Goal: Transaction & Acquisition: Purchase product/service

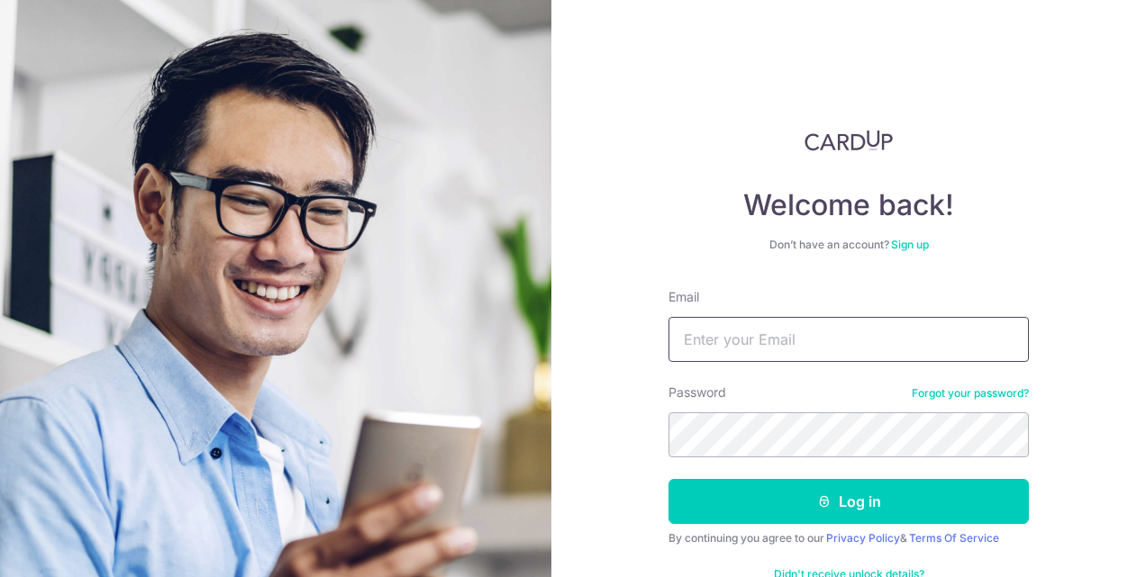
click at [732, 339] on input "Email" at bounding box center [848, 339] width 360 height 45
type input "[EMAIL_ADDRESS][DOMAIN_NAME]"
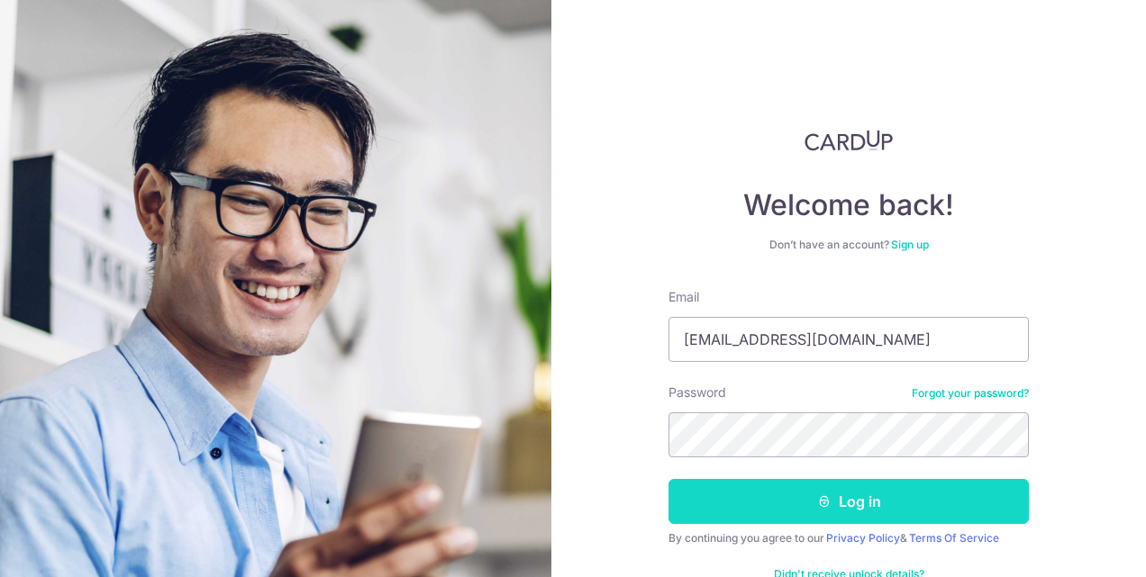
click at [774, 501] on button "Log in" at bounding box center [848, 501] width 360 height 45
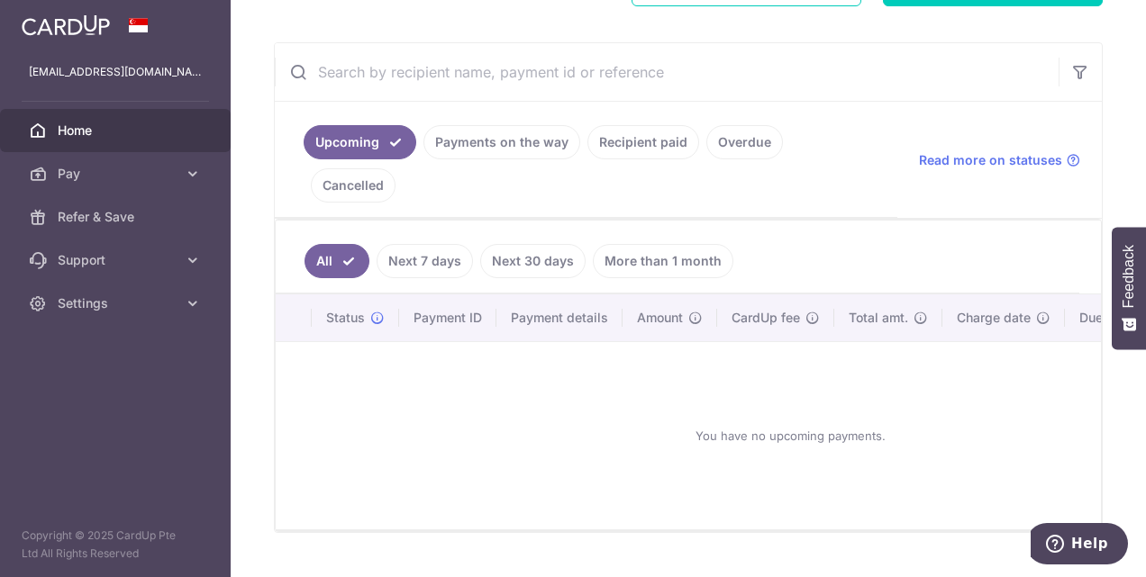
scroll to position [233, 0]
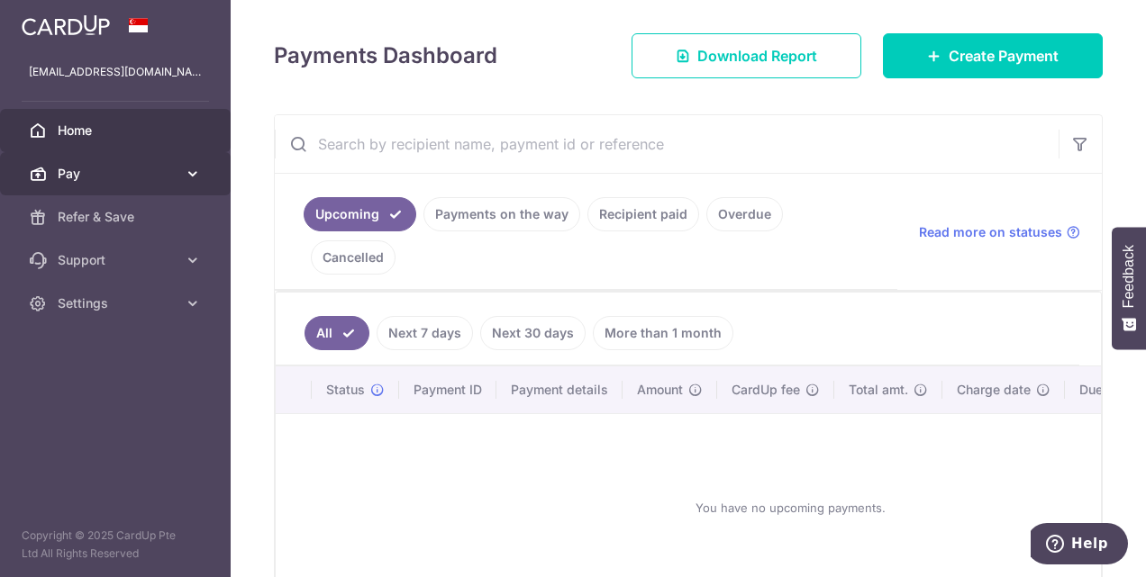
click at [193, 172] on icon at bounding box center [193, 174] width 18 height 18
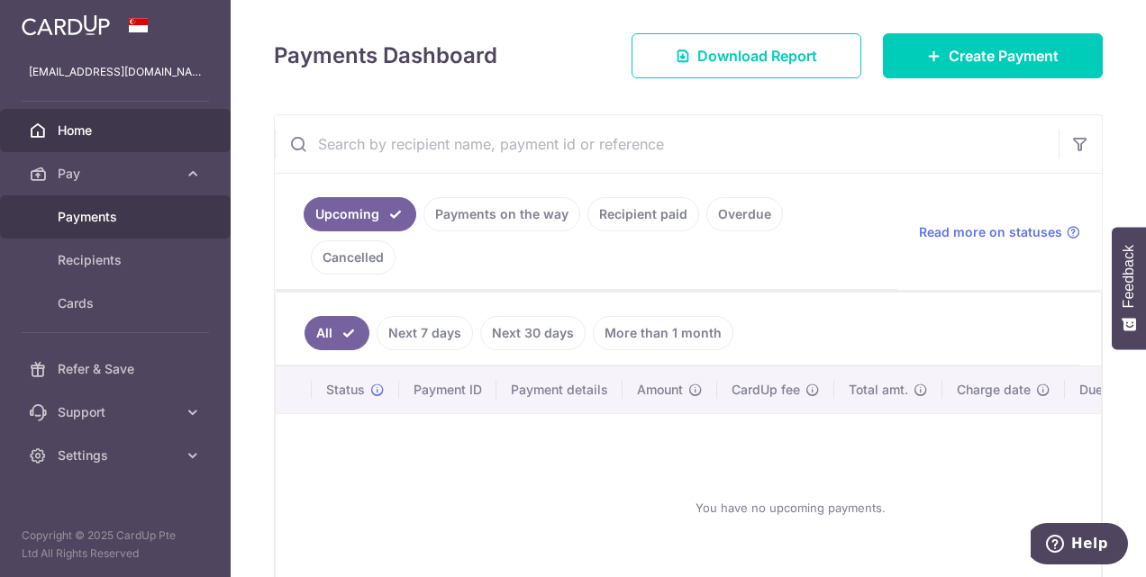
click at [117, 214] on span "Payments" at bounding box center [117, 217] width 119 height 18
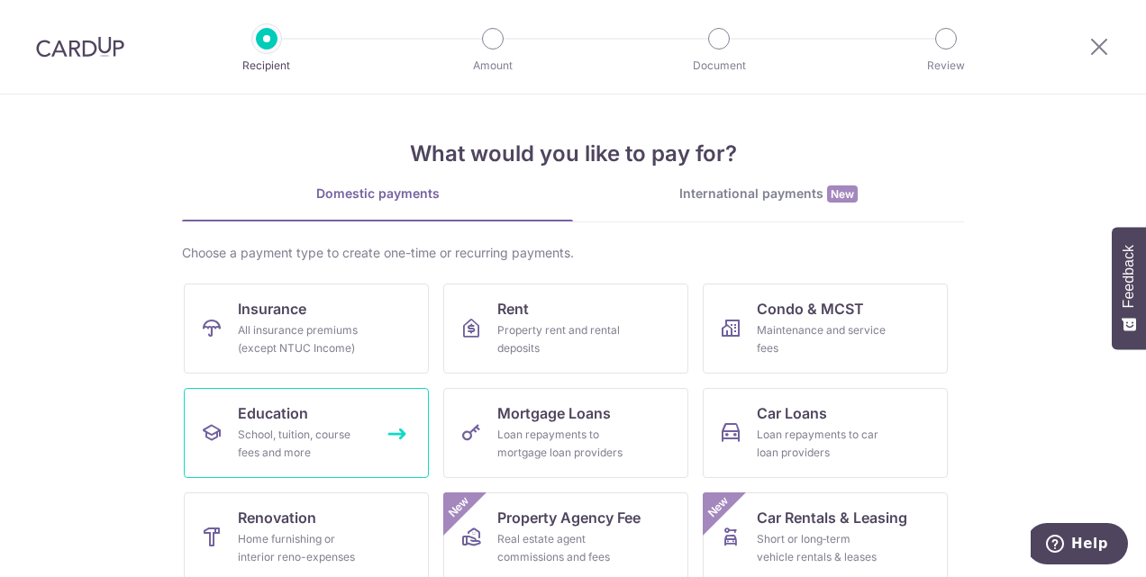
click at [267, 438] on div "School, tuition, course fees and more" at bounding box center [303, 444] width 130 height 36
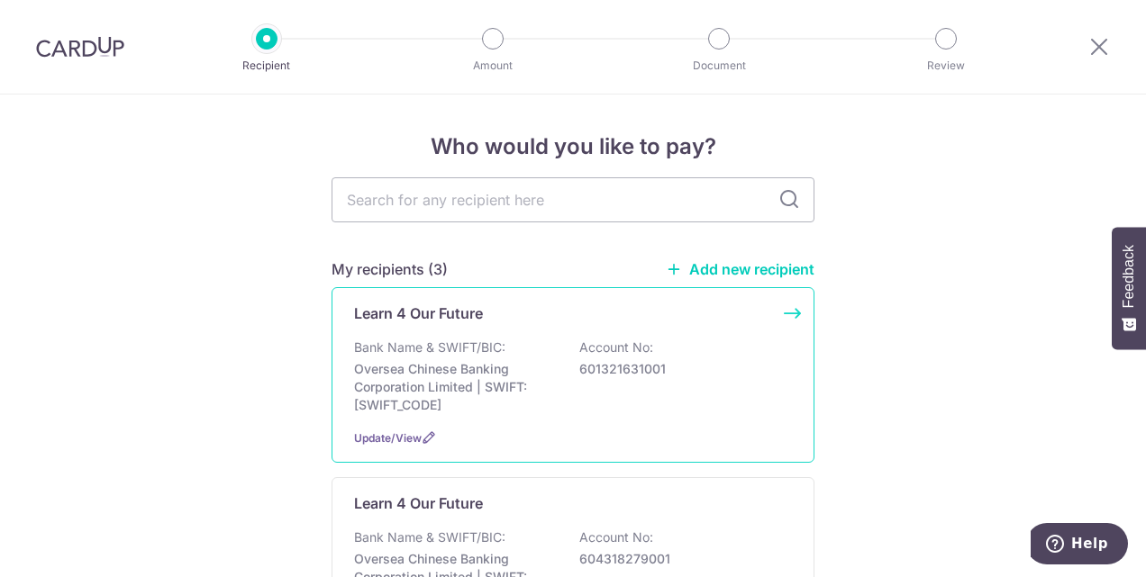
click at [414, 321] on p "Learn 4 Our Future" at bounding box center [418, 314] width 129 height 22
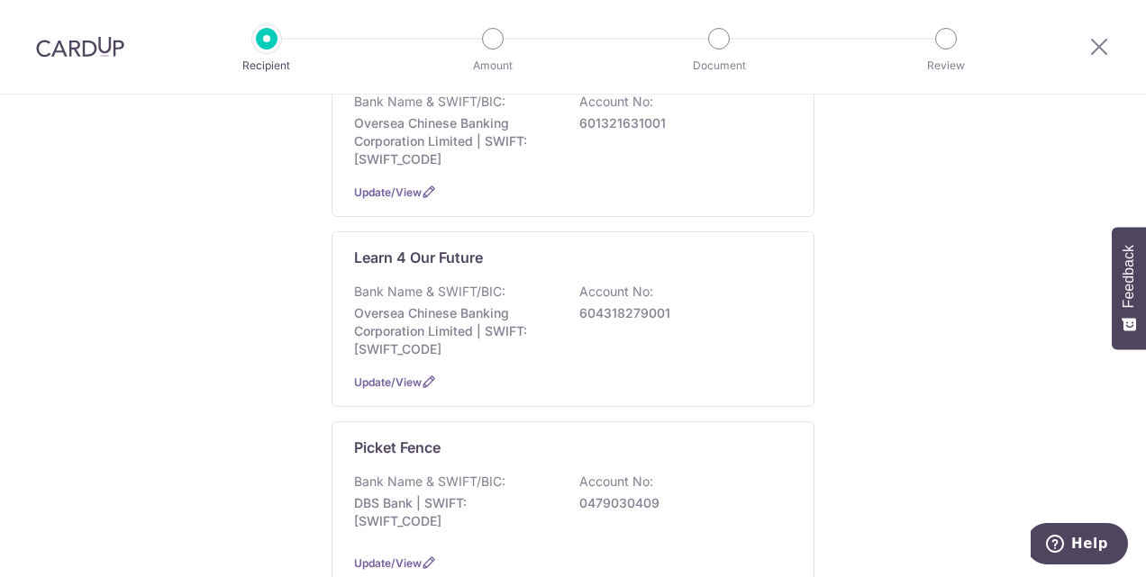
scroll to position [254, 0]
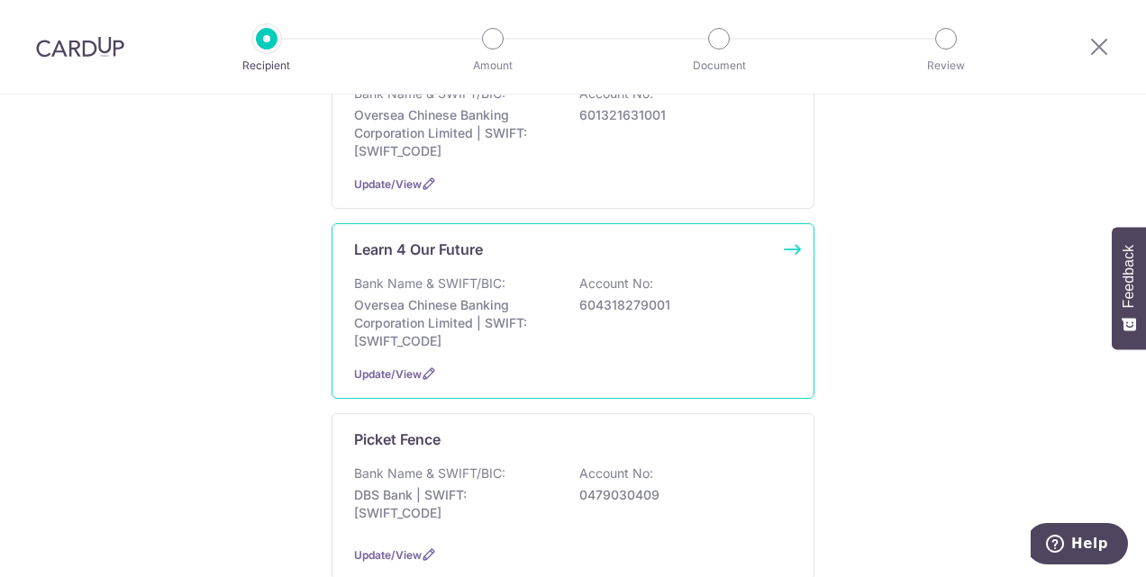
click at [422, 315] on p "Oversea Chinese Banking Corporation Limited | SWIFT: OCBCSGSGXXX" at bounding box center [455, 323] width 202 height 54
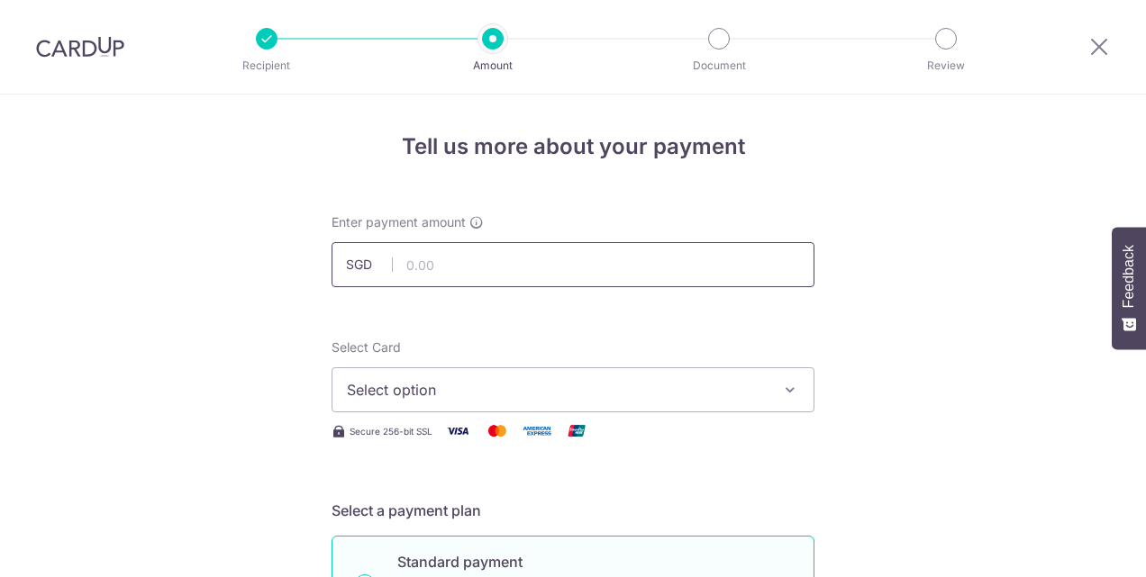
click at [431, 268] on input "text" at bounding box center [572, 264] width 483 height 45
type input "980.00"
type input "INV-2025-07-0006 Bella Elias"
type input "OFF225"
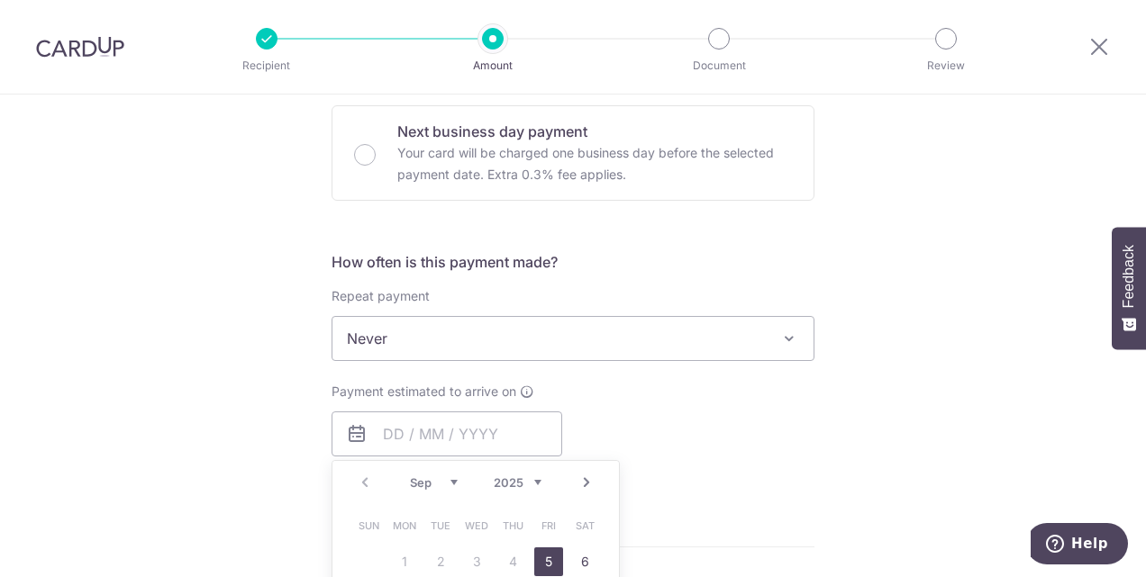
click at [546, 553] on link "5" at bounding box center [548, 562] width 29 height 29
type input "05/09/2025"
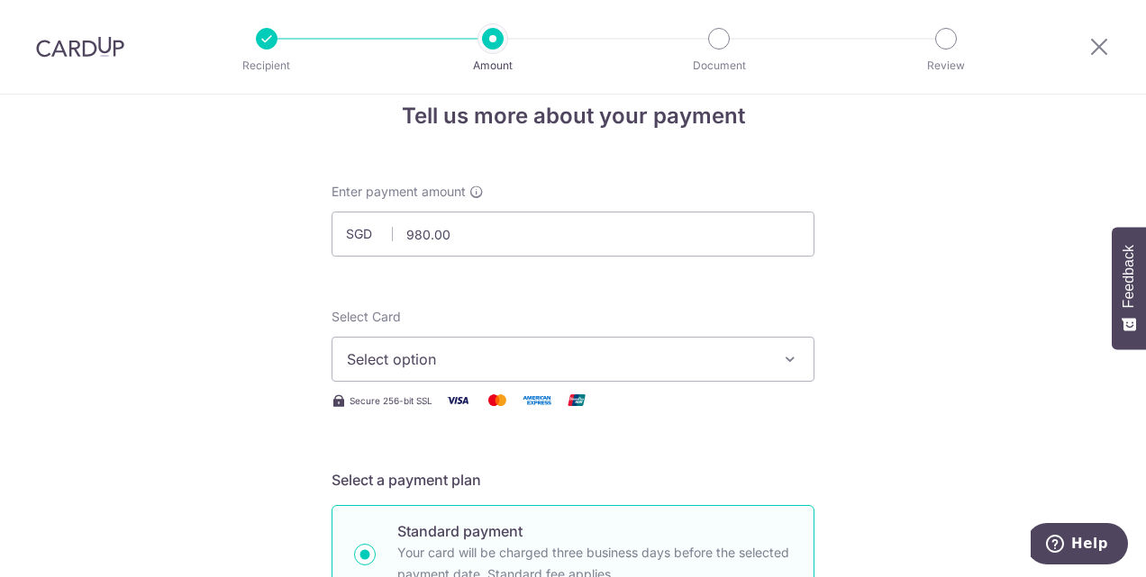
scroll to position [29, 0]
click at [781, 369] on icon "button" at bounding box center [790, 361] width 18 height 18
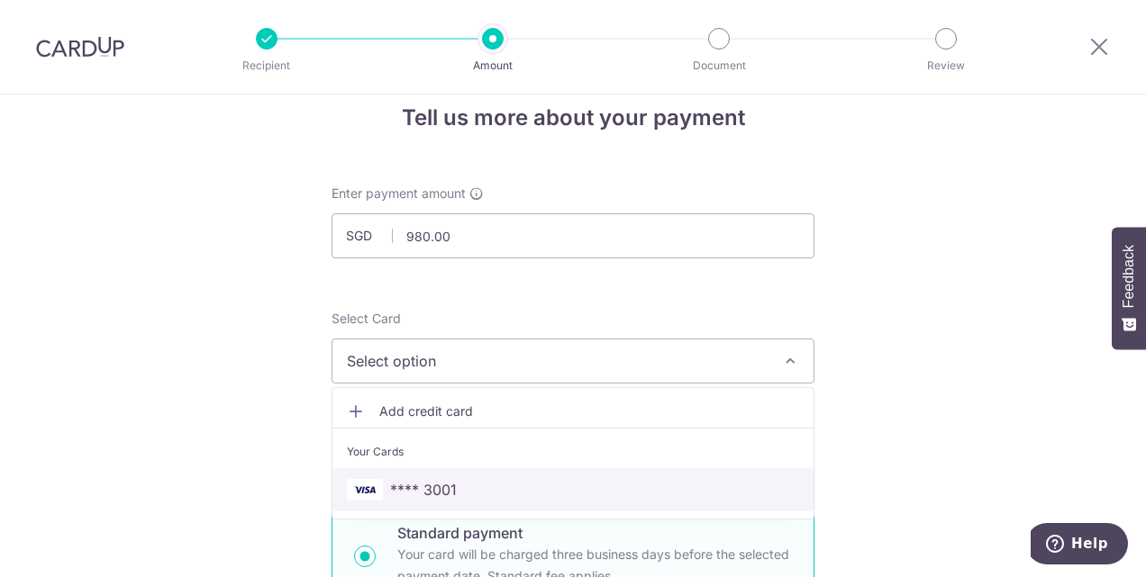
click at [627, 476] on link "**** 3001" at bounding box center [572, 489] width 481 height 43
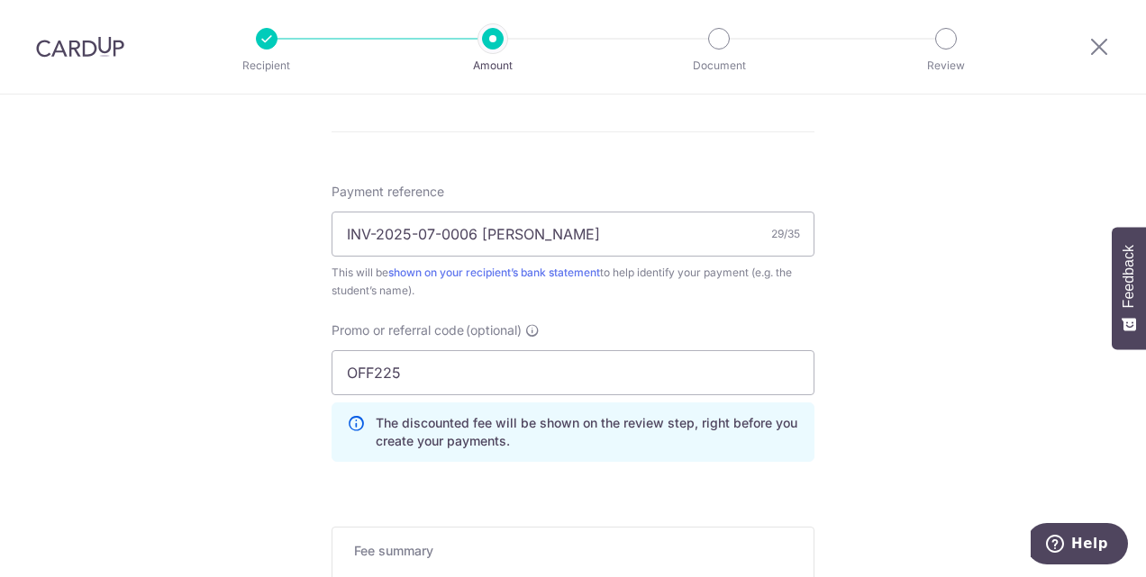
scroll to position [1037, 0]
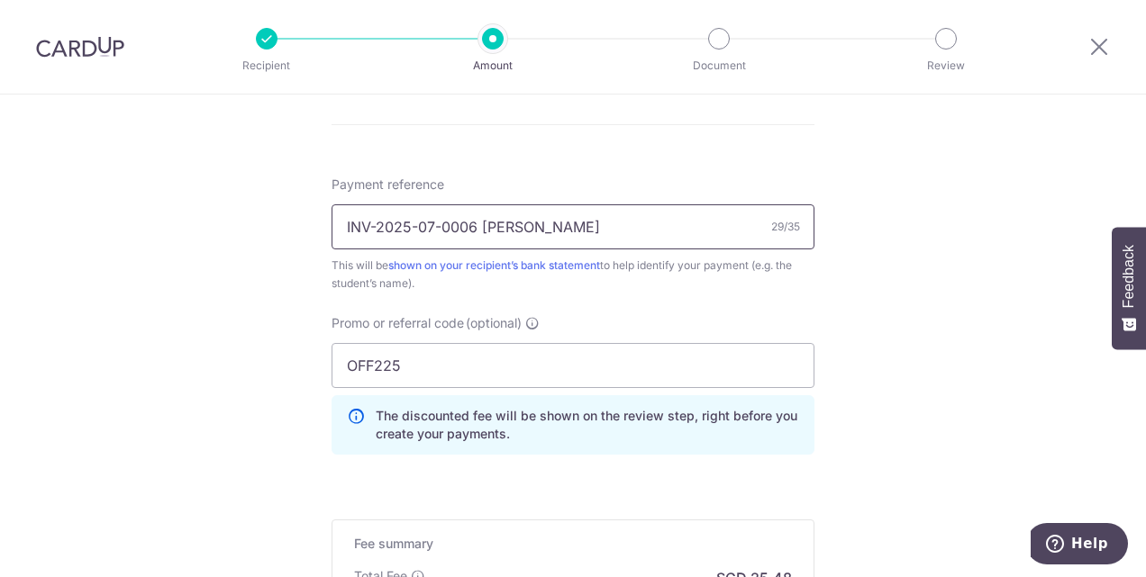
click at [476, 222] on input "INV-2025-07-0006 Bella Elias" at bounding box center [572, 226] width 483 height 45
type input "INV-2025-07-0007 Bella Elias"
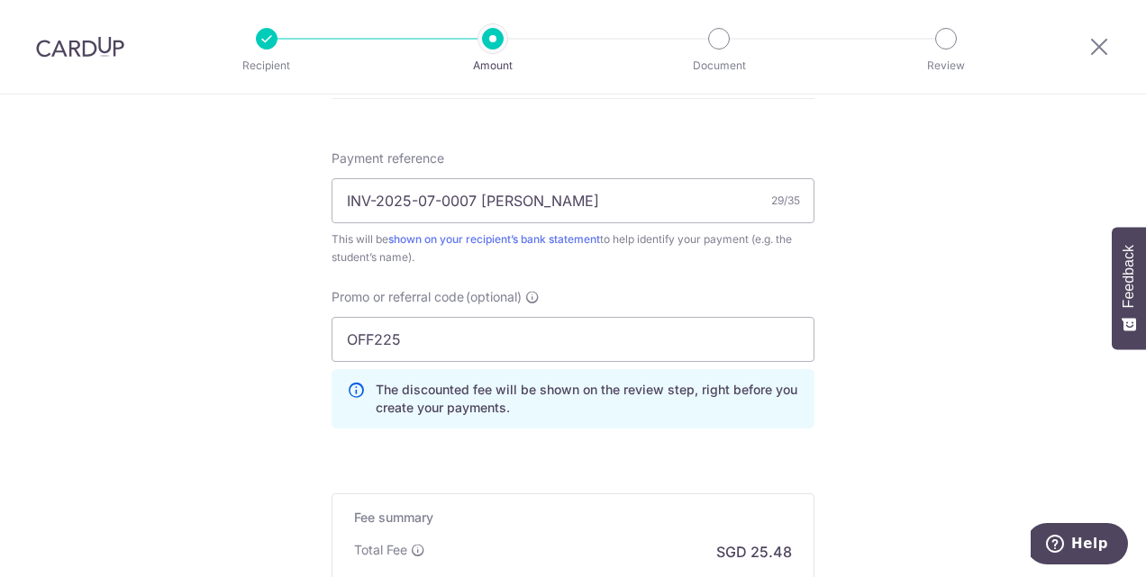
scroll to position [1296, 0]
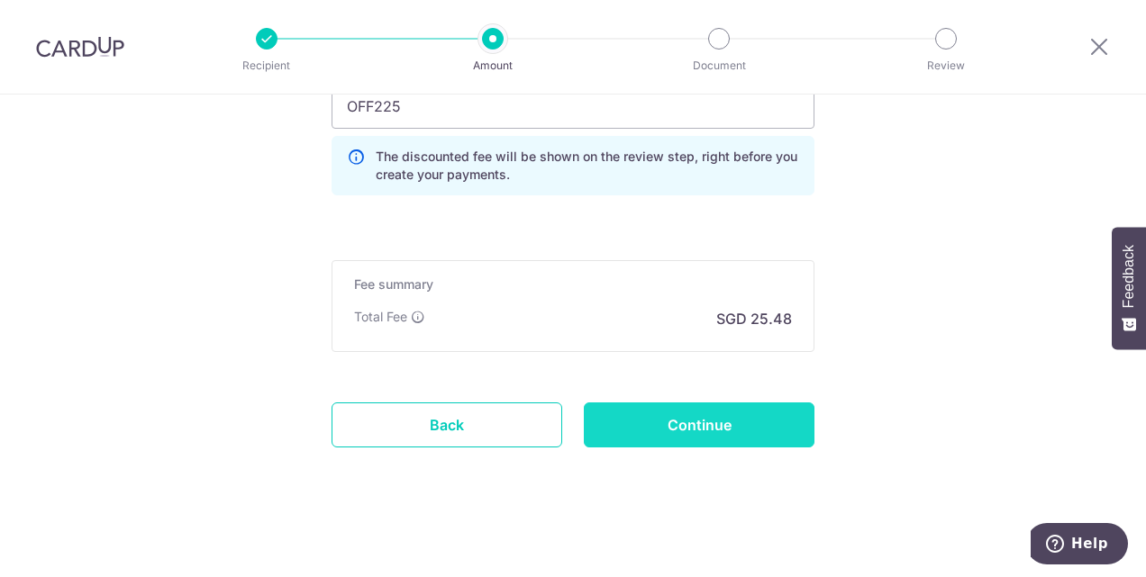
click at [702, 421] on input "Continue" at bounding box center [699, 425] width 231 height 45
type input "Create Schedule"
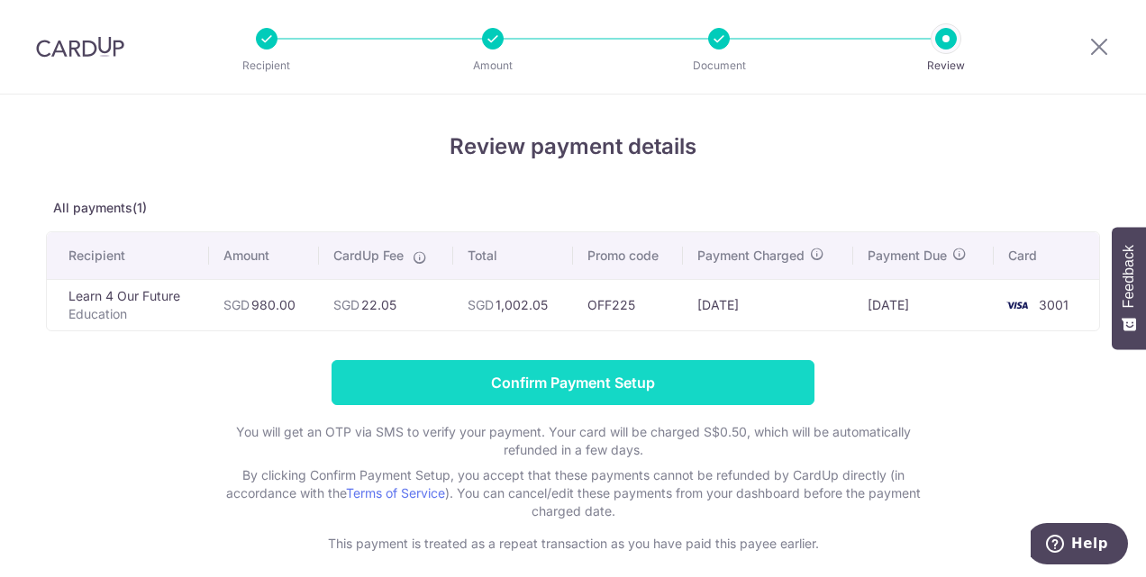
click at [689, 385] on input "Confirm Payment Setup" at bounding box center [572, 382] width 483 height 45
